Goal: Navigation & Orientation: Go to known website

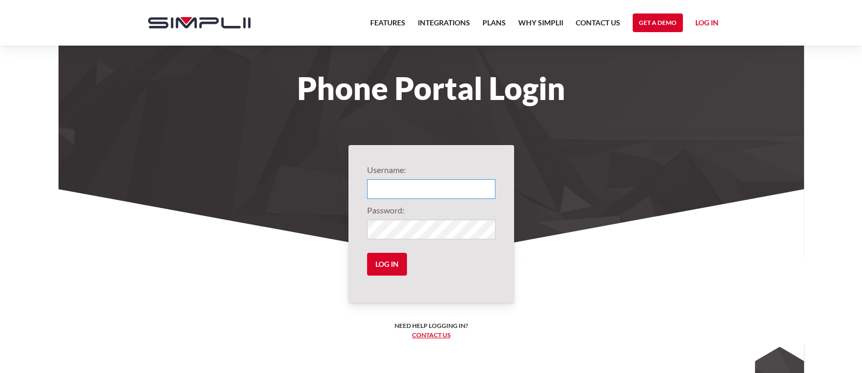
click at [432, 190] on input "Login" at bounding box center [431, 189] width 128 height 20
paste input "1001@TaylorTaxTeam"
type input "1001@TaylorTaxTeam"
click at [394, 263] on input "Log in" at bounding box center [387, 264] width 40 height 23
click at [396, 263] on input "Log in" at bounding box center [387, 264] width 40 height 23
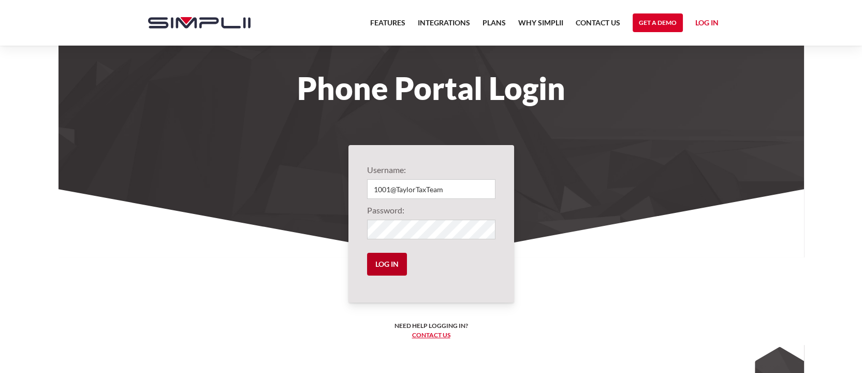
click at [397, 265] on input "Log in" at bounding box center [387, 264] width 40 height 23
click at [709, 24] on link "Log in" at bounding box center [707, 25] width 23 height 16
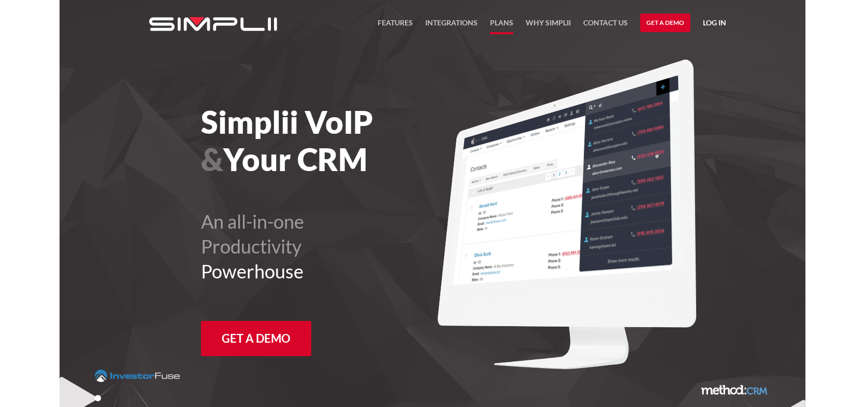
click at [505, 19] on link "Plans" at bounding box center [501, 26] width 23 height 18
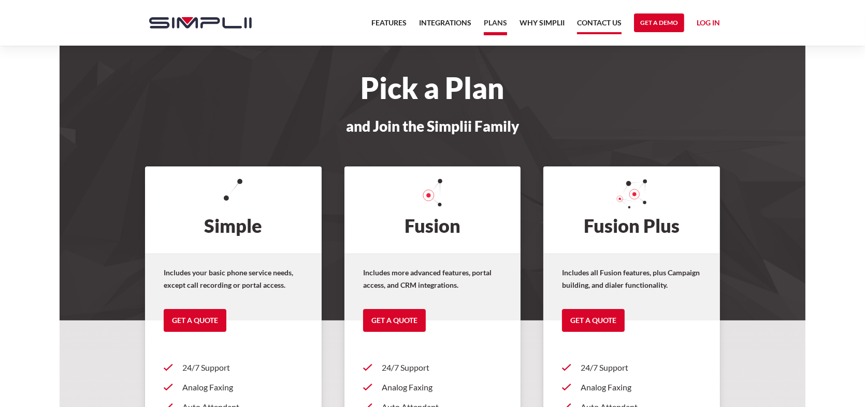
click at [587, 22] on link "Contact US" at bounding box center [599, 26] width 45 height 18
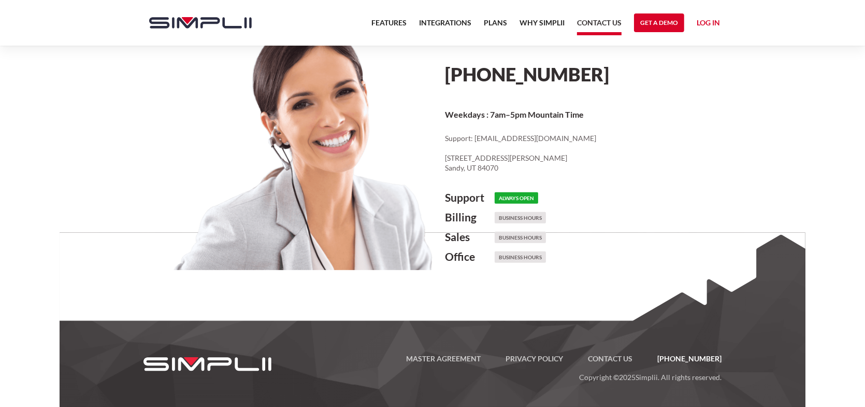
scroll to position [547, 0]
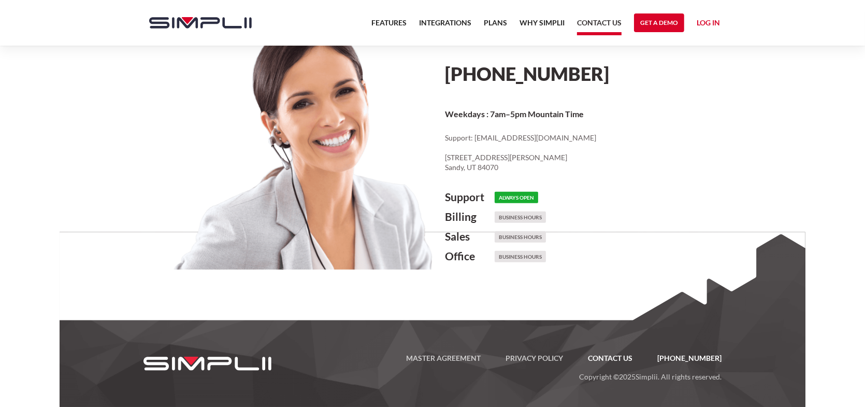
click at [636, 356] on link "Contact US" at bounding box center [609, 358] width 69 height 12
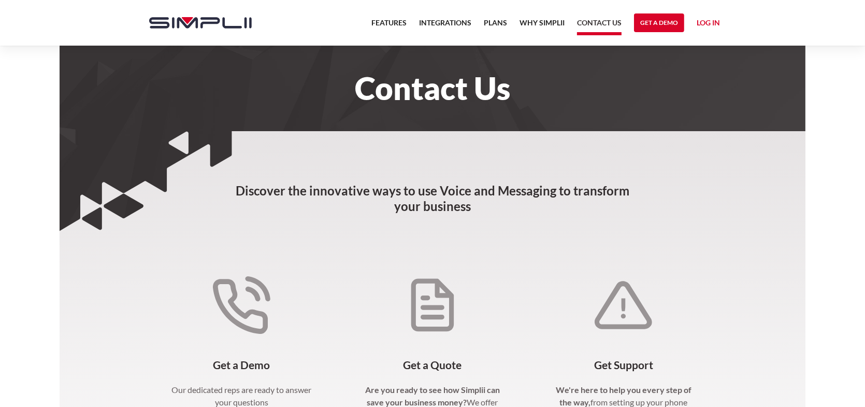
click at [703, 20] on link "Log in" at bounding box center [708, 25] width 23 height 16
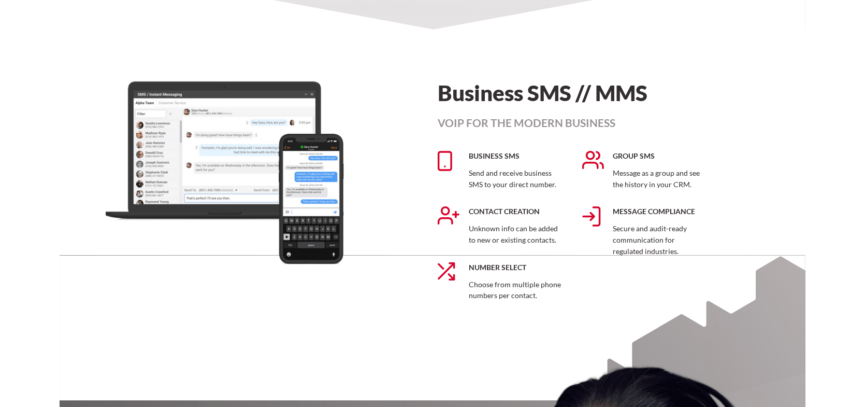
scroll to position [1813, 0]
